Goal: Transaction & Acquisition: Purchase product/service

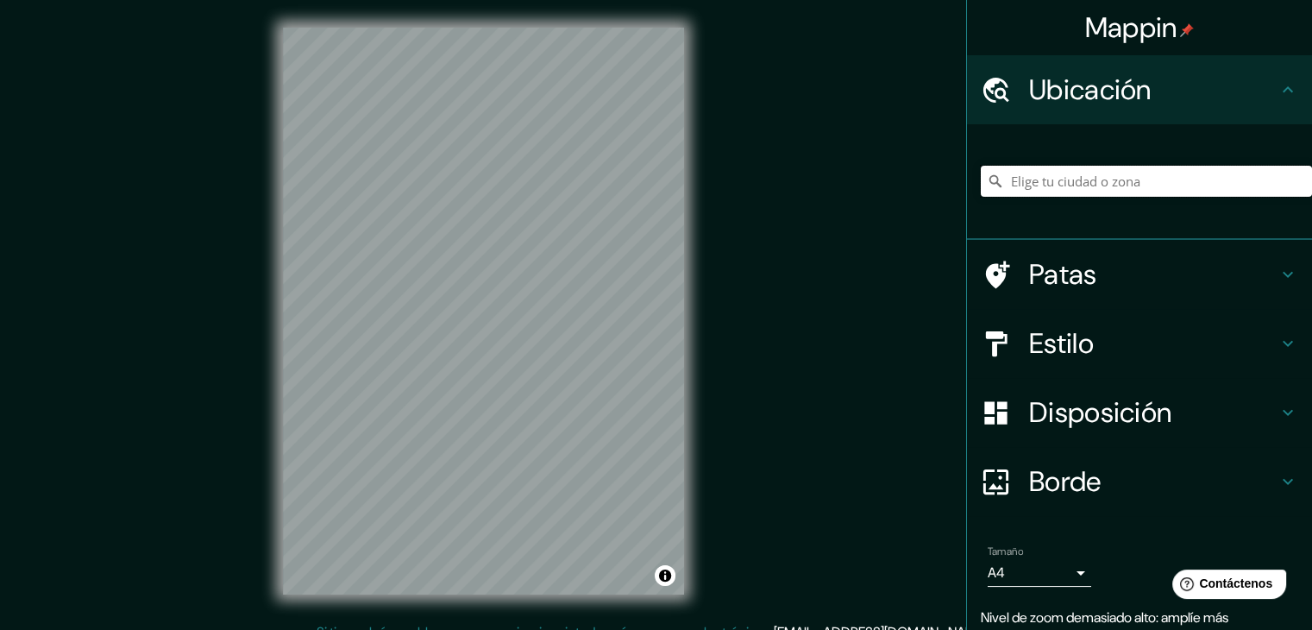
click at [1036, 191] on input "Elige tu ciudad o zona" at bounding box center [1146, 181] width 331 height 31
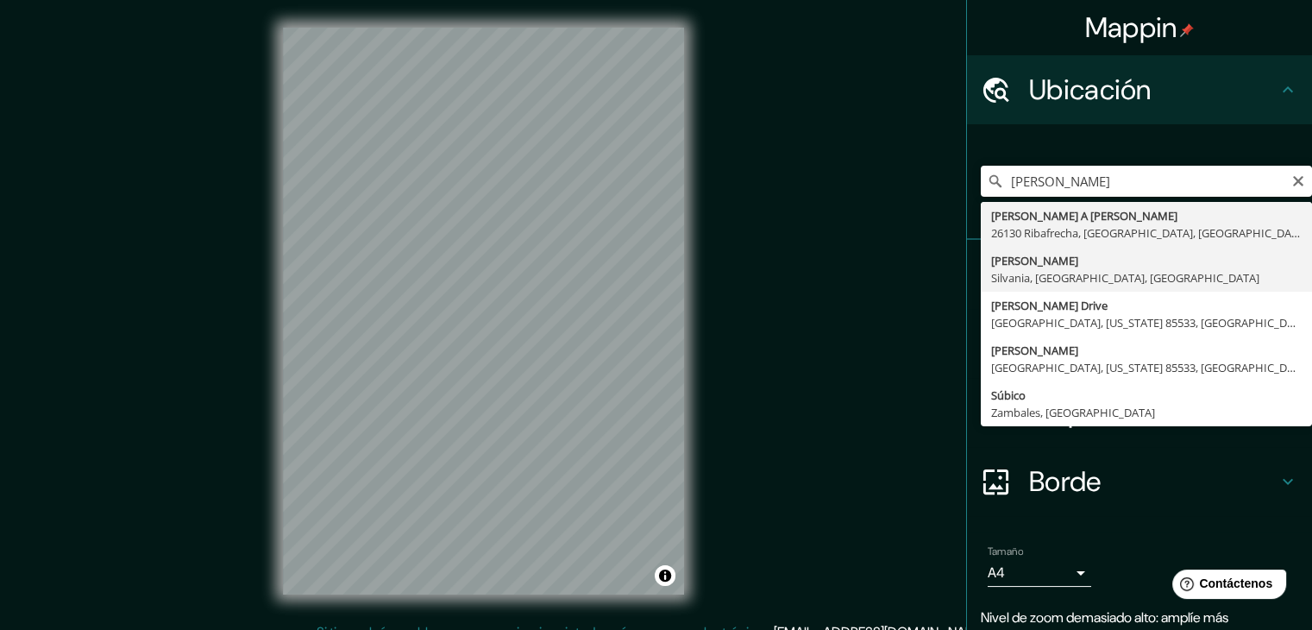
type input "[PERSON_NAME], [GEOGRAPHIC_DATA], [GEOGRAPHIC_DATA]"
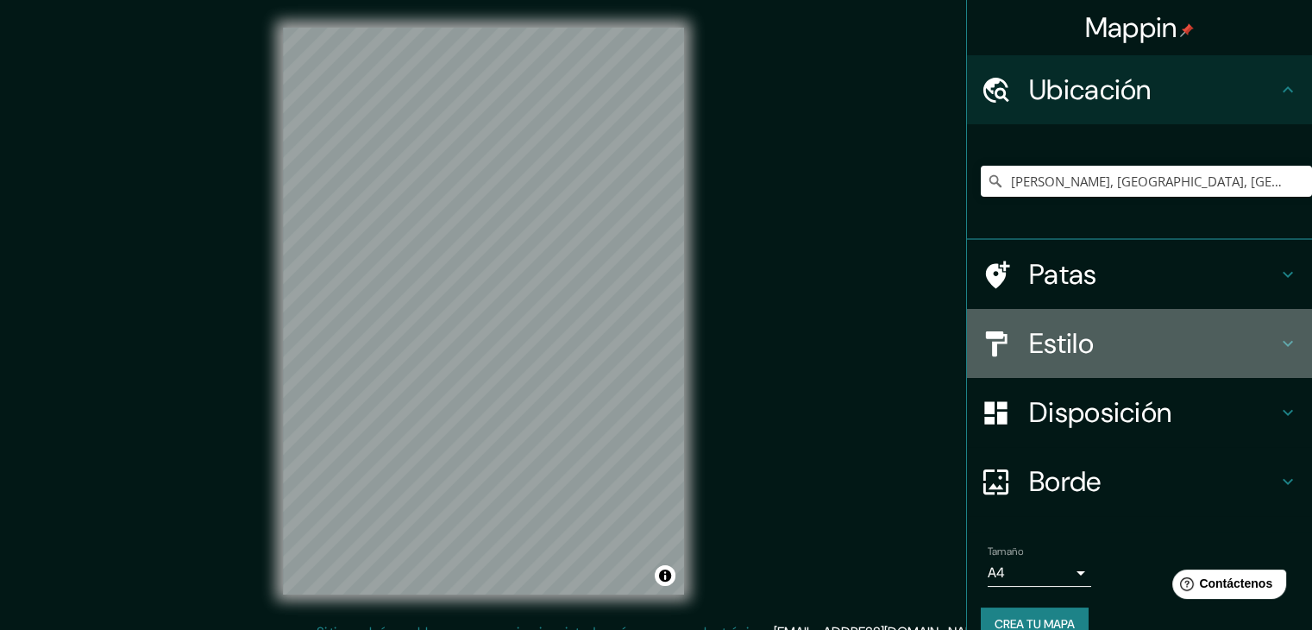
click at [1142, 340] on h4 "Estilo" at bounding box center [1153, 343] width 248 height 34
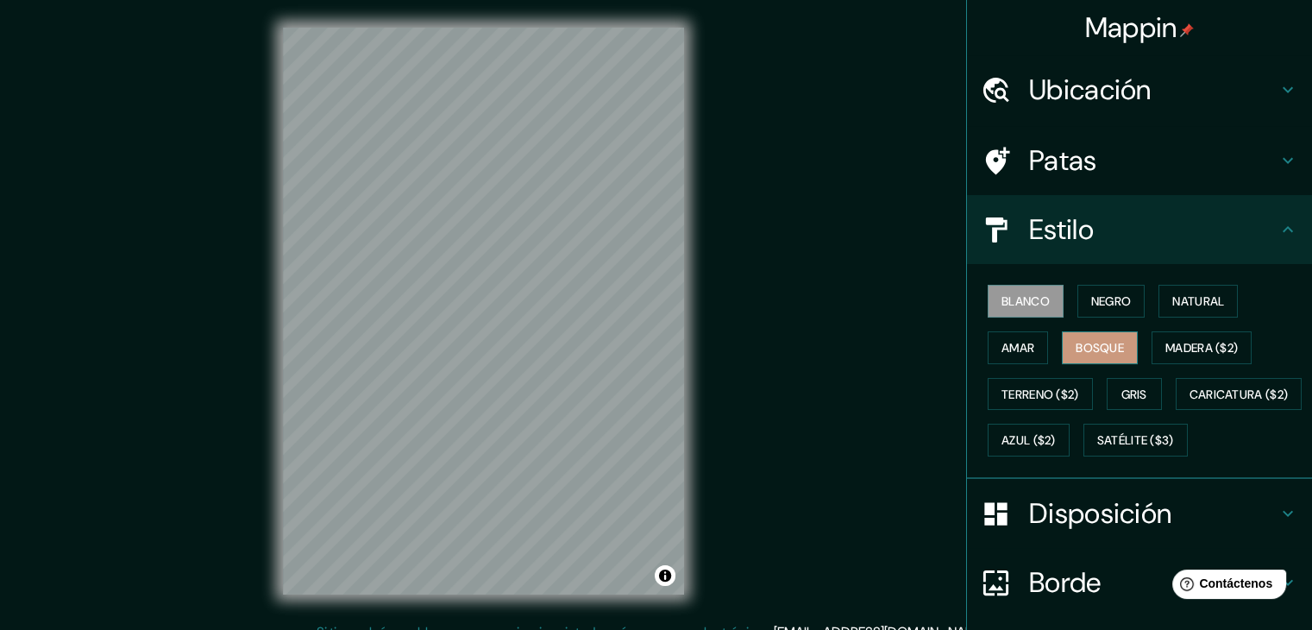
click at [1087, 358] on button "Bosque" at bounding box center [1100, 347] width 76 height 33
click at [1180, 359] on button "Madera ($2)" at bounding box center [1201, 347] width 100 height 33
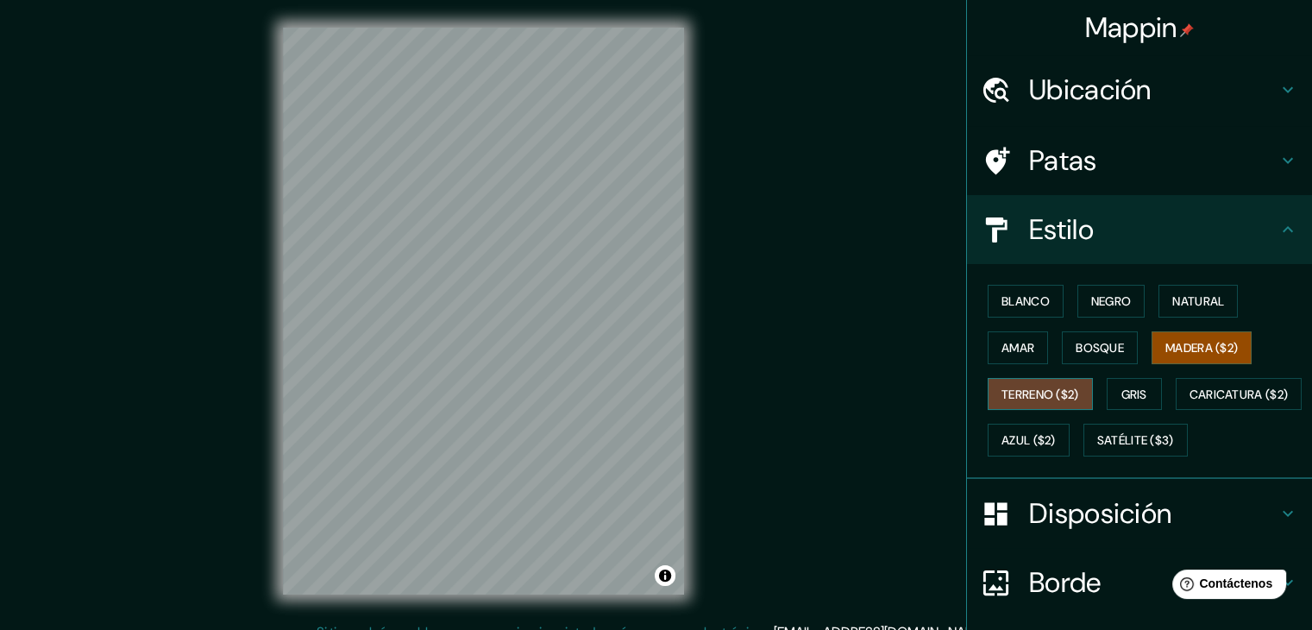
click at [1021, 403] on button "Terreno ($2)" at bounding box center [1039, 394] width 105 height 33
click at [1121, 386] on font "Gris" at bounding box center [1134, 394] width 26 height 16
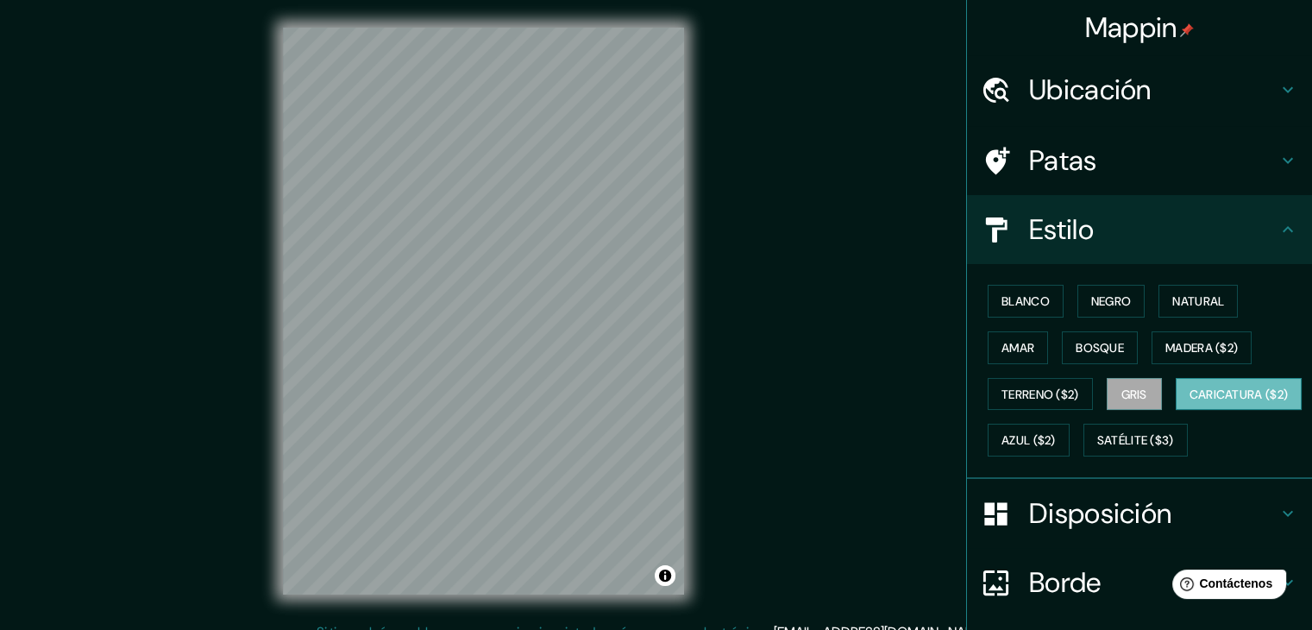
click at [1189, 405] on font "Caricatura ($2)" at bounding box center [1238, 394] width 99 height 22
click at [1004, 346] on font "Amar" at bounding box center [1017, 348] width 33 height 16
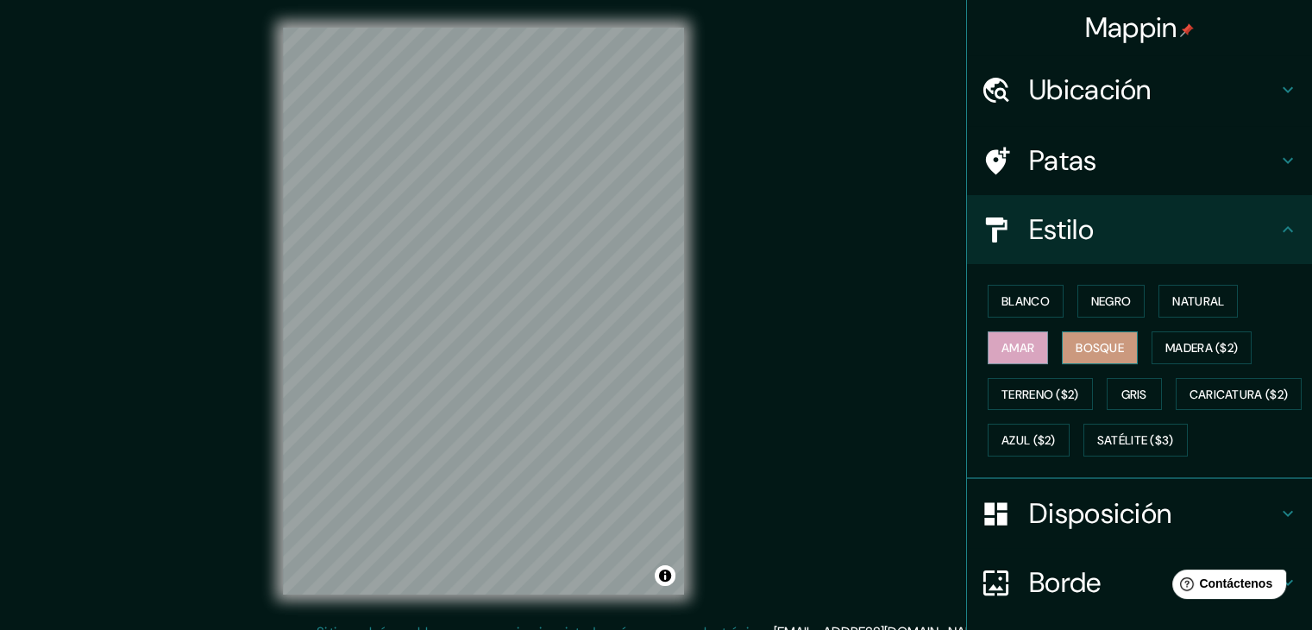
click at [1075, 347] on font "Bosque" at bounding box center [1099, 348] width 48 height 16
click at [1091, 304] on font "Negro" at bounding box center [1111, 301] width 41 height 16
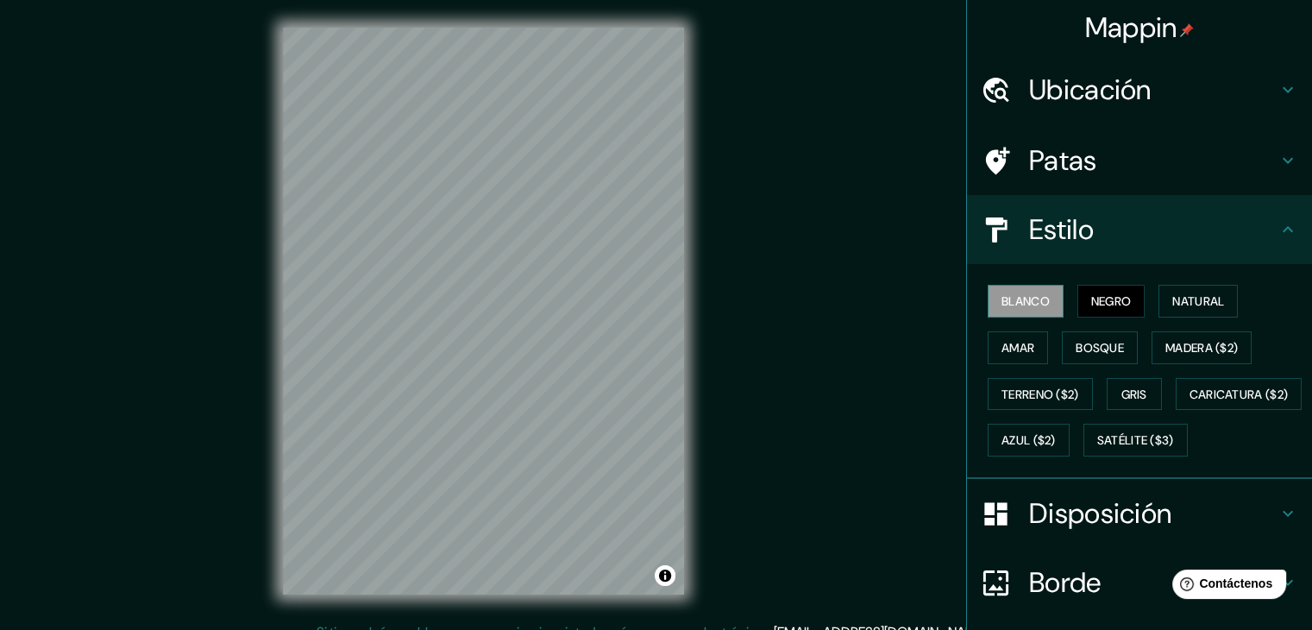
click at [1033, 304] on font "Blanco" at bounding box center [1025, 301] width 48 height 16
click at [1185, 304] on font "Natural" at bounding box center [1198, 301] width 52 height 16
click at [1108, 304] on font "Negro" at bounding box center [1111, 301] width 41 height 16
click at [1181, 352] on font "Madera ($2)" at bounding box center [1201, 348] width 72 height 16
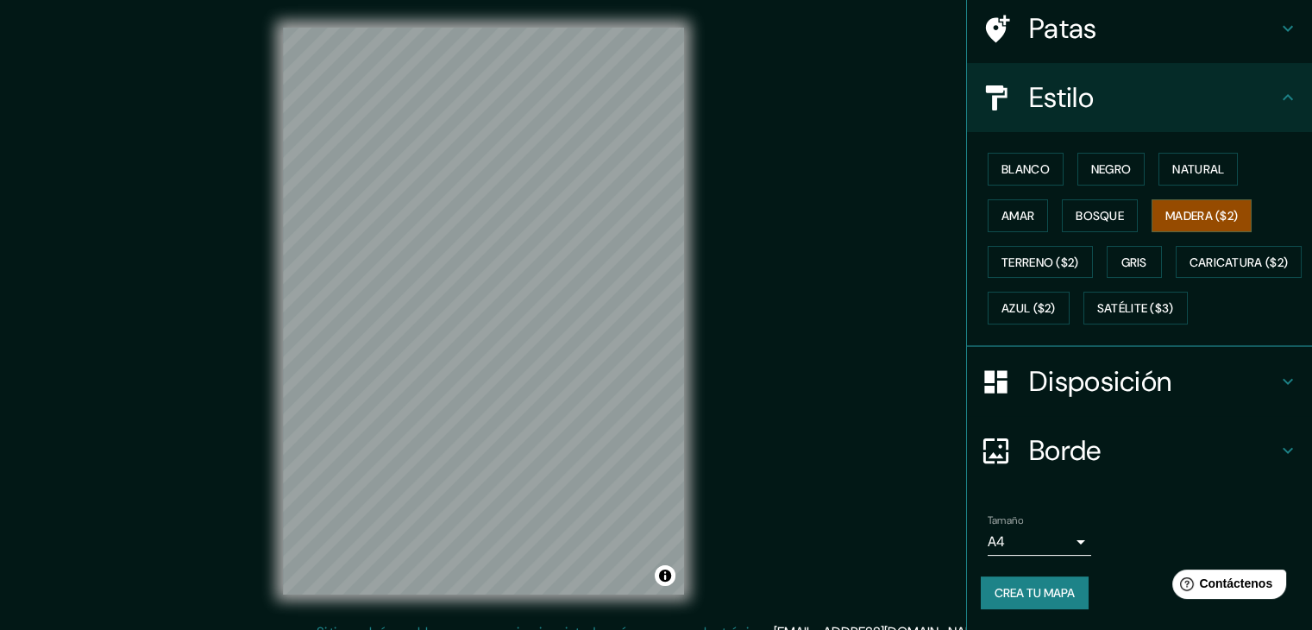
scroll to position [174, 0]
click at [1036, 599] on font "Crea tu mapa" at bounding box center [1034, 593] width 80 height 16
click at [1051, 545] on body "Mappin Ubicación [PERSON_NAME][GEOGRAPHIC_DATA], [GEOGRAPHIC_DATA], [GEOGRAPHIC…" at bounding box center [656, 315] width 1312 height 630
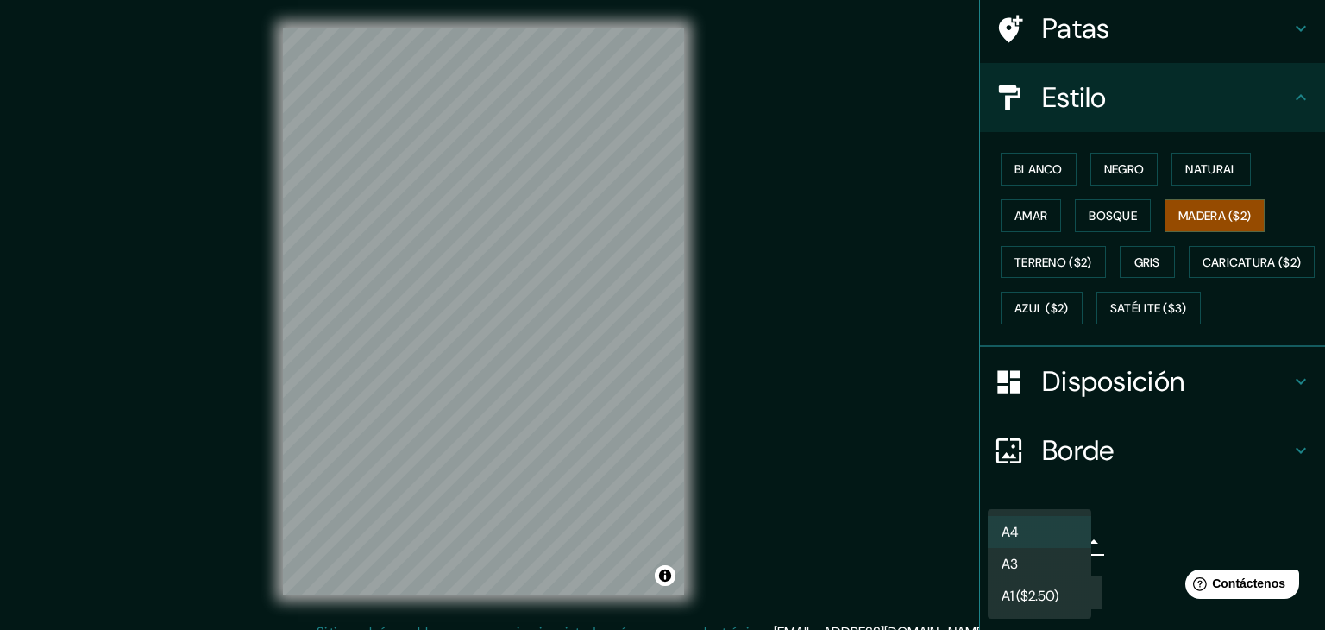
click at [1039, 561] on li "A3" at bounding box center [1038, 564] width 103 height 32
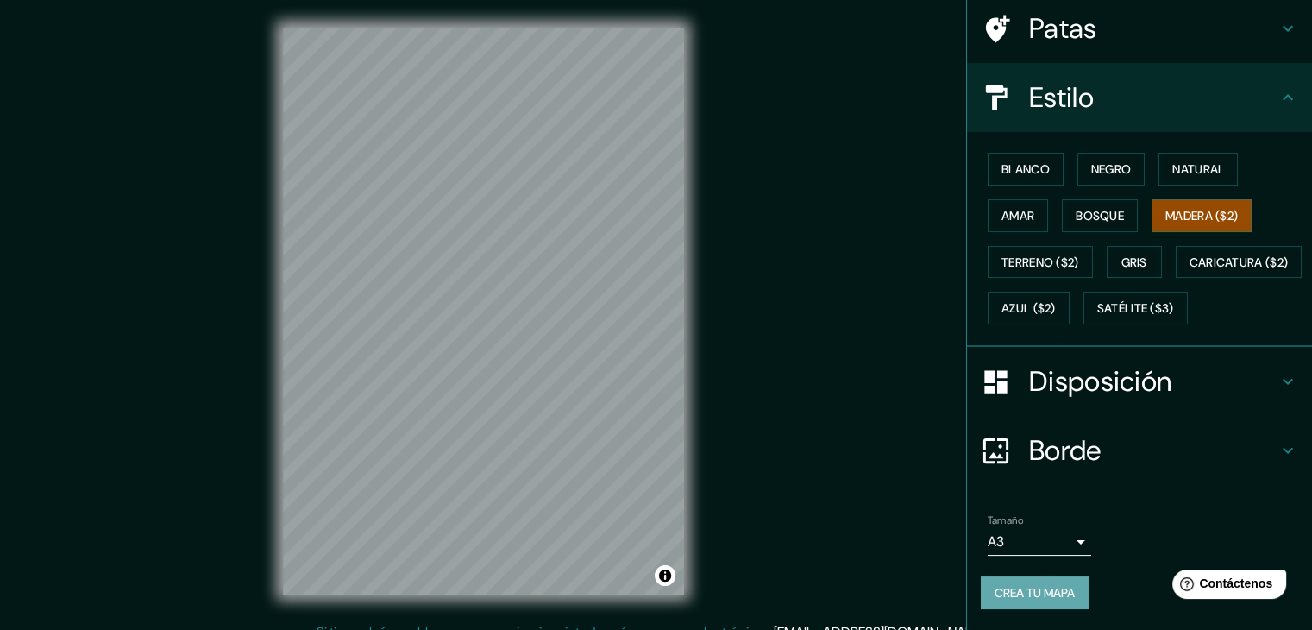
click at [1002, 587] on font "Crea tu mapa" at bounding box center [1034, 593] width 80 height 16
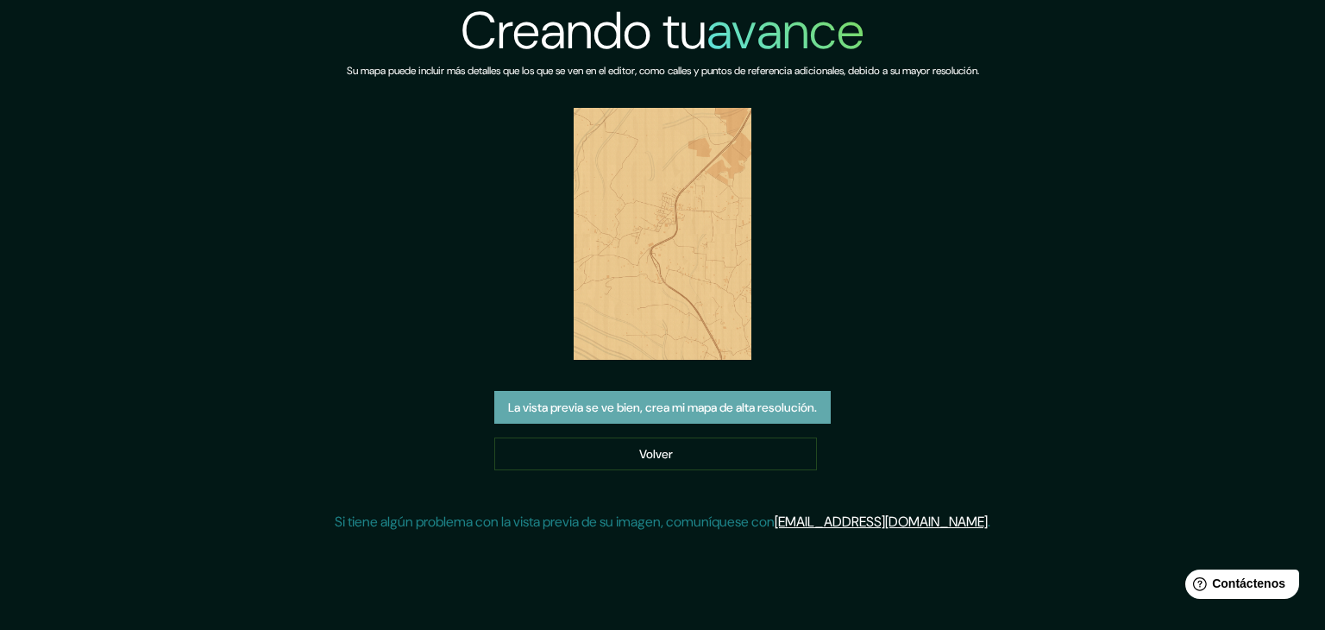
click at [731, 410] on font "La vista previa se ve bien, crea mi mapa de alta resolución." at bounding box center [662, 407] width 309 height 16
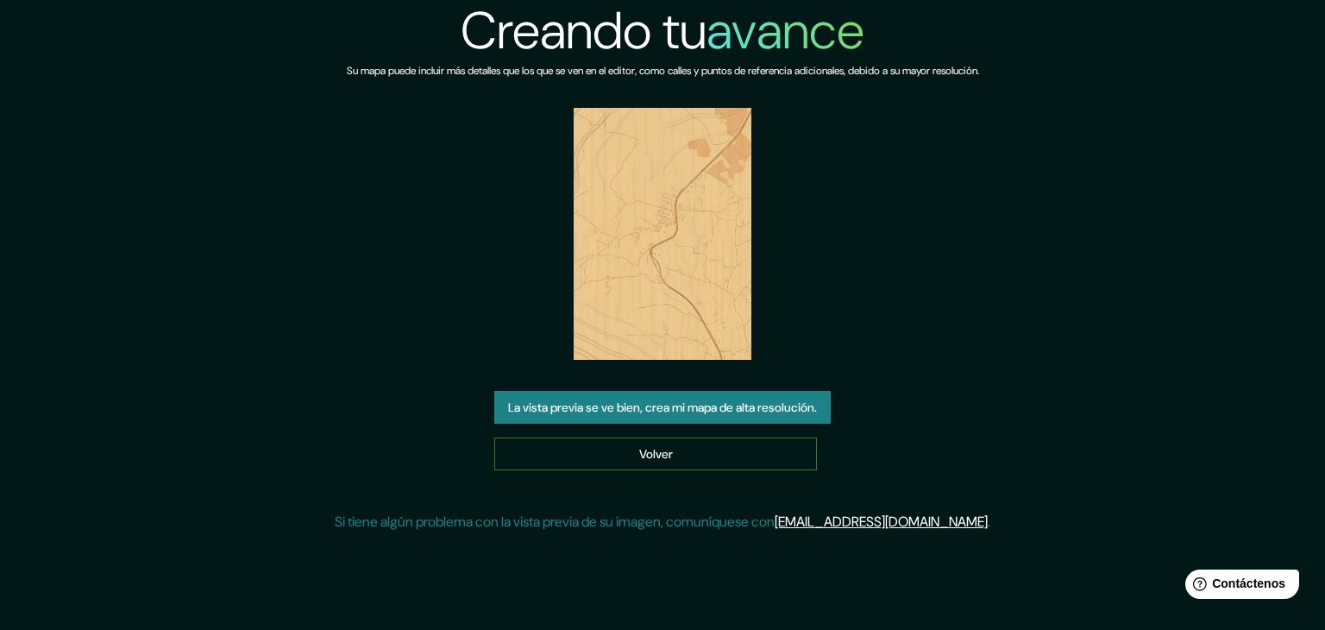
click at [711, 453] on link "Volver" at bounding box center [655, 453] width 323 height 33
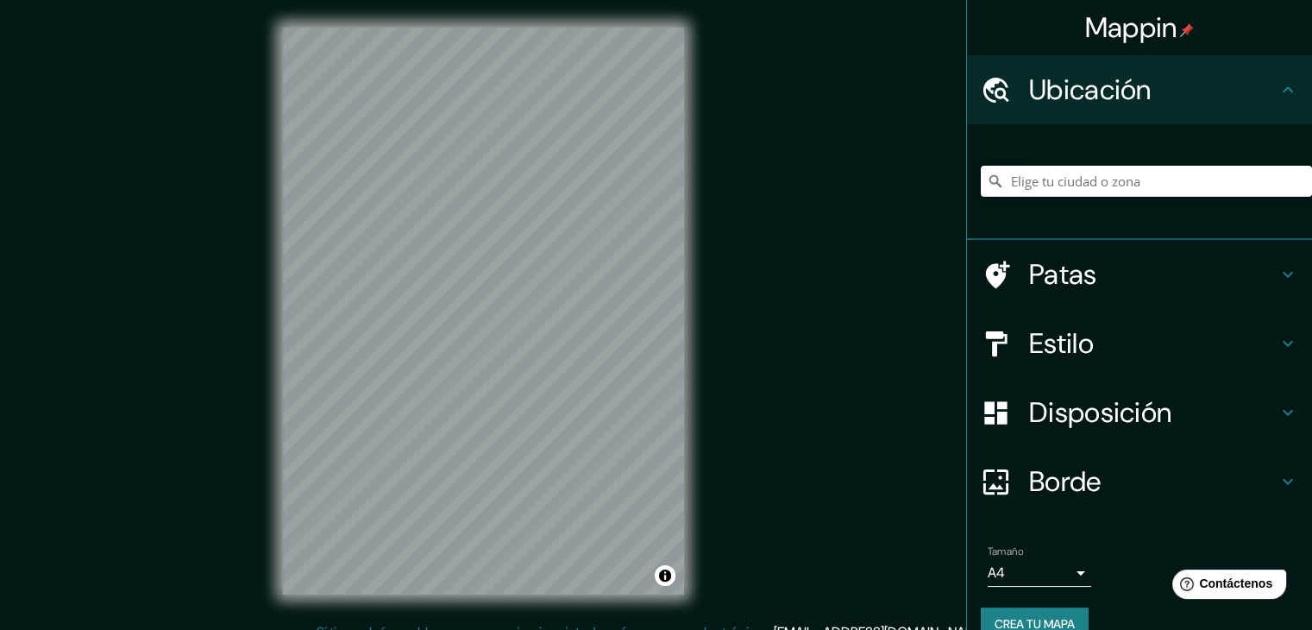
click at [1087, 166] on input "Elige tu ciudad o zona" at bounding box center [1146, 181] width 331 height 31
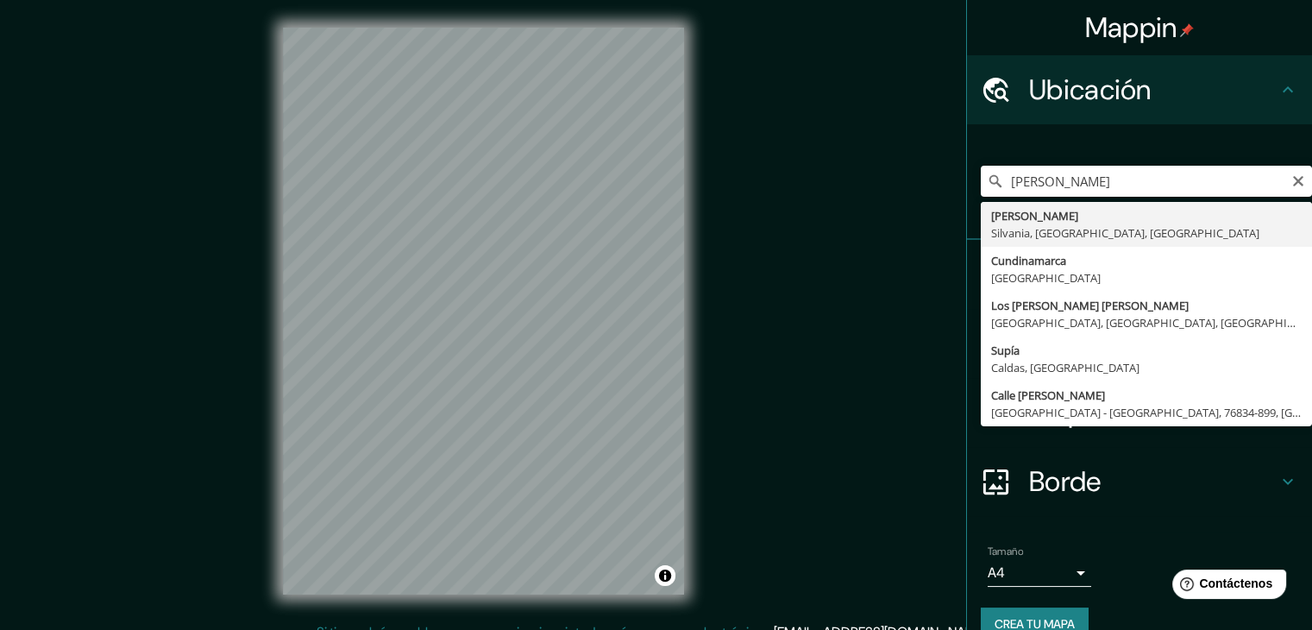
type input "Subia, Silvania, Cundinamarca, Colombia"
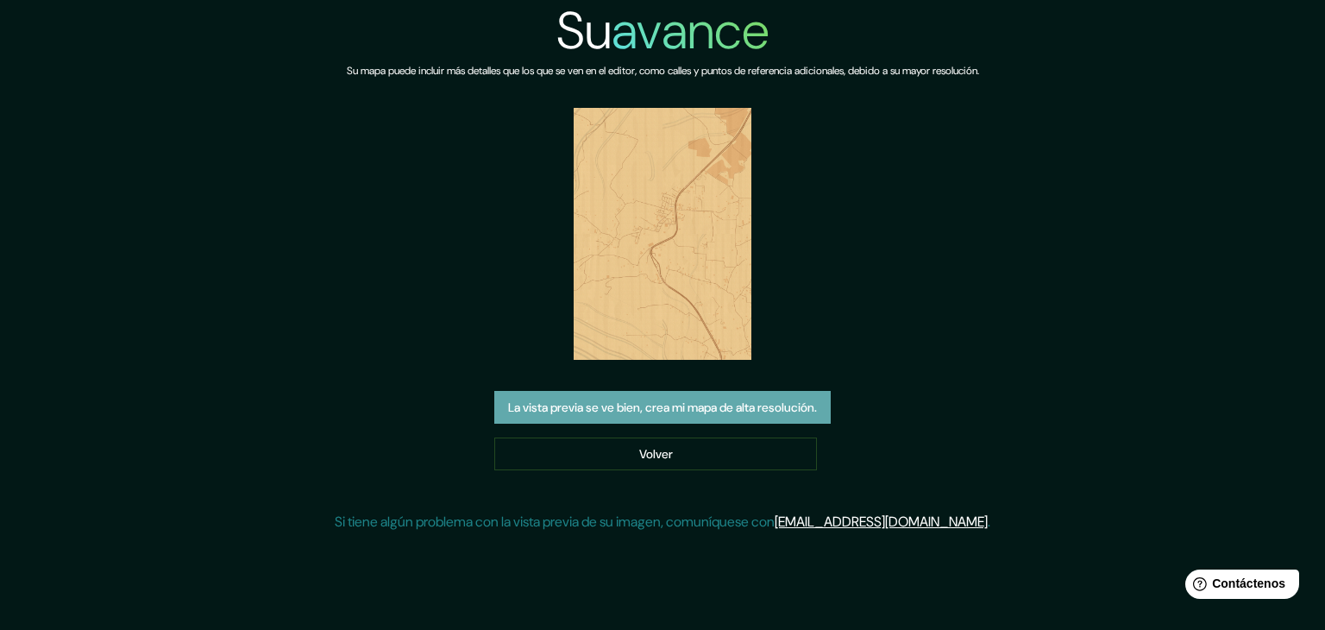
click at [693, 410] on font "La vista previa se ve bien, crea mi mapa de alta resolución." at bounding box center [662, 407] width 309 height 16
